Goal: Ask a question

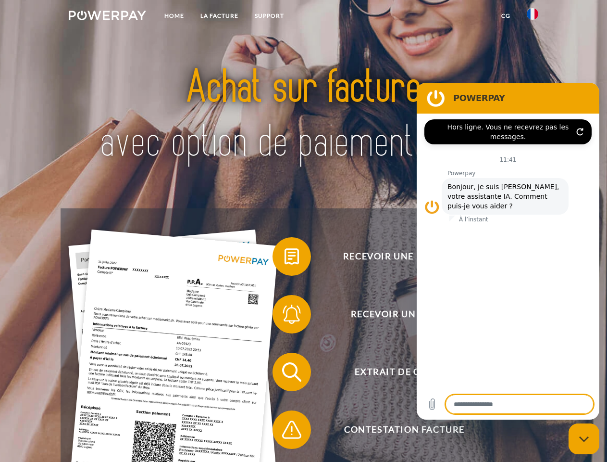
click at [107, 17] on img at bounding box center [107, 16] width 77 height 10
click at [533, 17] on img at bounding box center [533, 14] width 12 height 12
click at [506, 16] on link "CG" at bounding box center [505, 15] width 25 height 17
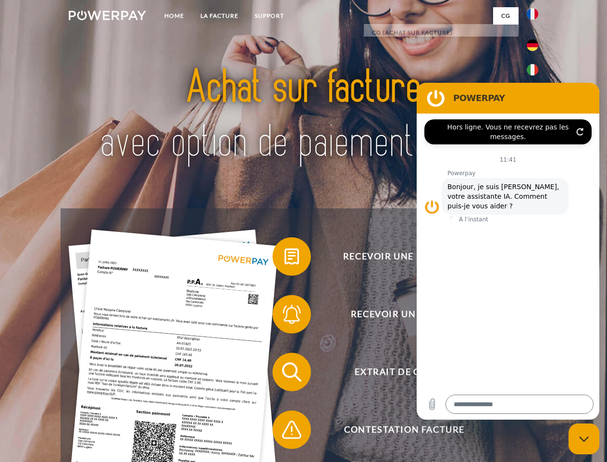
click at [285, 258] on span at bounding box center [277, 256] width 48 height 48
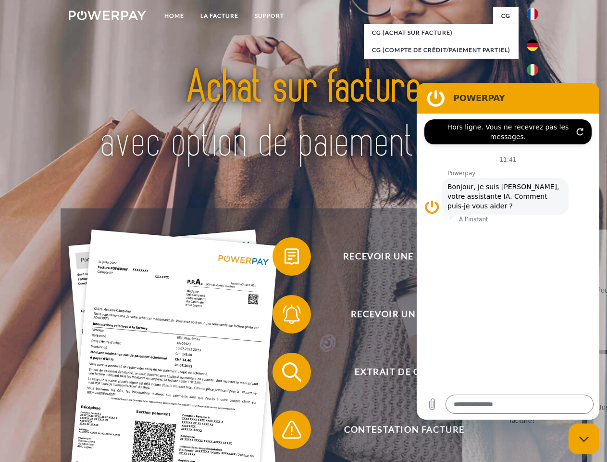
click at [285, 316] on div "Recevoir une facture ? Recevoir un rappel? Extrait de compte retour" at bounding box center [304, 400] width 486 height 385
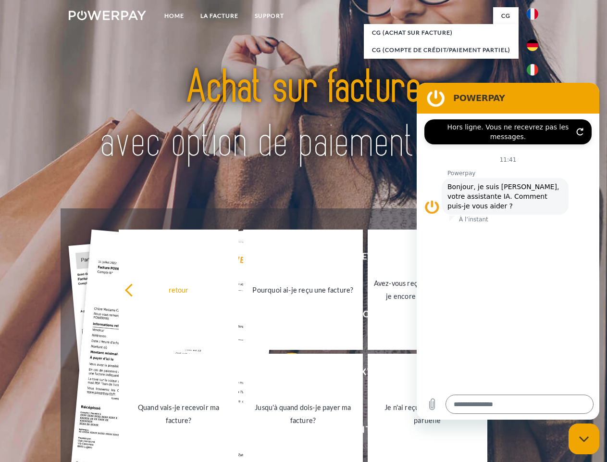
click at [285, 374] on link "Jusqu'à quand dois-je payer ma facture?" at bounding box center [303, 414] width 120 height 120
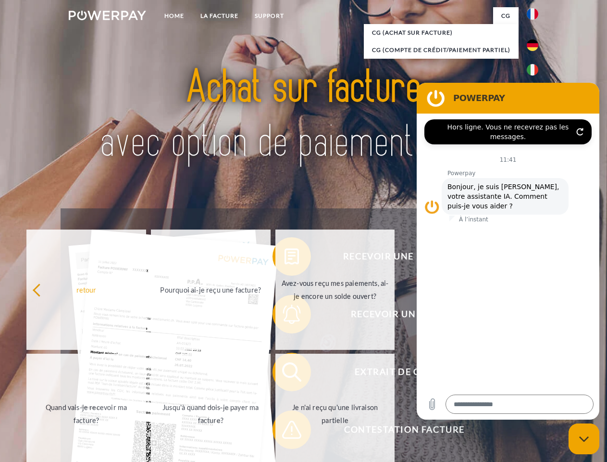
click at [285, 431] on span at bounding box center [277, 429] width 48 height 48
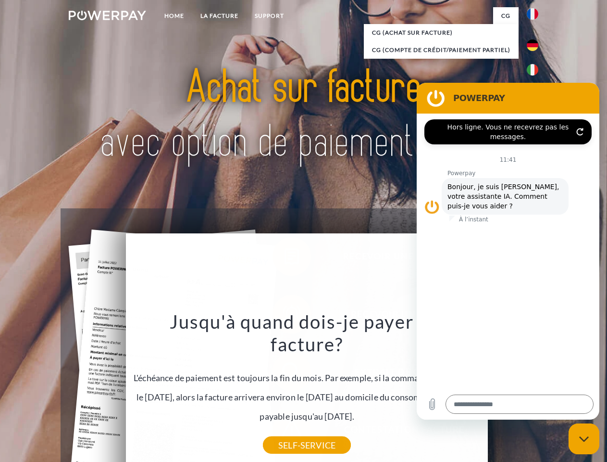
click at [584, 439] on icon "Fermer la fenêtre de messagerie" at bounding box center [585, 439] width 10 height 6
type textarea "*"
